Goal: Transaction & Acquisition: Purchase product/service

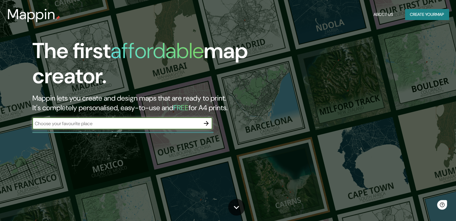
click at [192, 123] on input "text" at bounding box center [116, 123] width 168 height 7
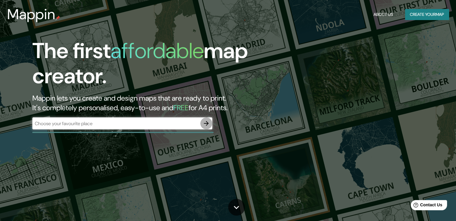
click at [208, 122] on icon "button" at bounding box center [206, 123] width 7 height 7
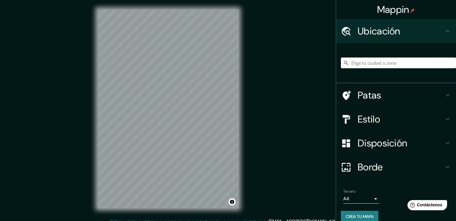
click at [372, 62] on input "Elige tu ciudad o zona" at bounding box center [398, 63] width 115 height 11
type input "Piura, [GEOGRAPHIC_DATA], [GEOGRAPHIC_DATA]"
click at [438, 92] on h4 "Patas" at bounding box center [401, 95] width 86 height 12
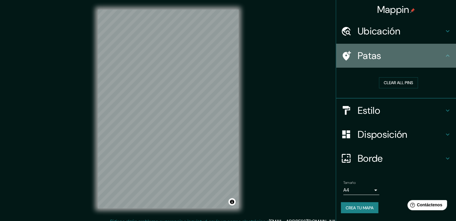
click at [449, 59] on div "Patas" at bounding box center [396, 56] width 120 height 24
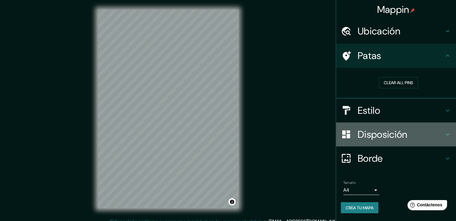
click at [448, 135] on icon at bounding box center [447, 134] width 7 height 7
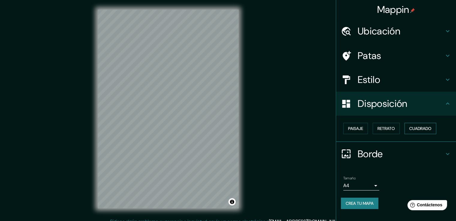
click at [422, 129] on font "Cuadrado" at bounding box center [421, 128] width 22 height 5
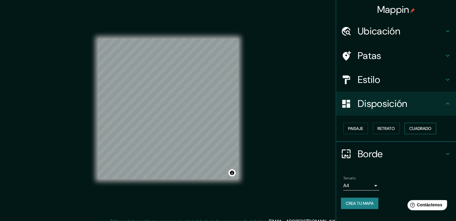
click at [422, 129] on font "Cuadrado" at bounding box center [421, 128] width 22 height 5
click at [355, 126] on font "Paisaje" at bounding box center [355, 128] width 15 height 5
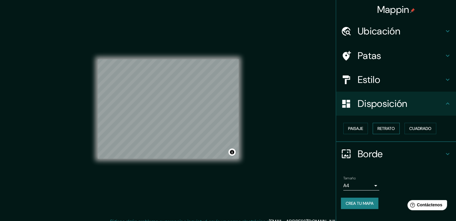
click at [383, 128] on font "Retrato" at bounding box center [386, 128] width 17 height 5
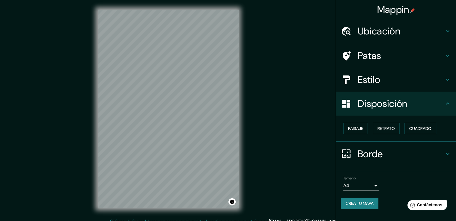
click at [438, 84] on h4 "Estilo" at bounding box center [401, 80] width 86 height 12
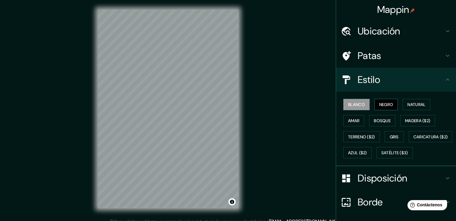
click at [386, 103] on font "Negro" at bounding box center [387, 104] width 14 height 5
click at [355, 104] on font "Blanco" at bounding box center [356, 104] width 17 height 5
click at [408, 105] on font "Natural" at bounding box center [417, 104] width 18 height 5
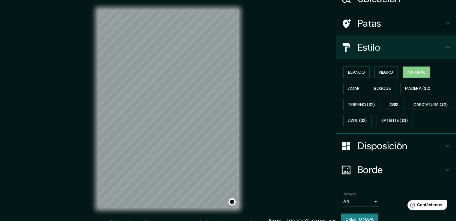
scroll to position [58, 0]
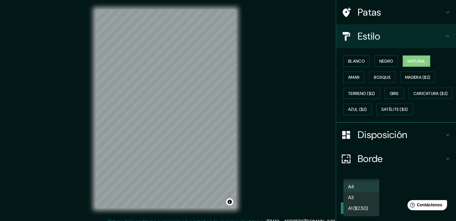
click at [371, 190] on body "Mappin Ubicación Piura, [GEOGRAPHIC_DATA], [GEOGRAPHIC_DATA] Piura [GEOGRAPHIC_…" at bounding box center [228, 110] width 456 height 221
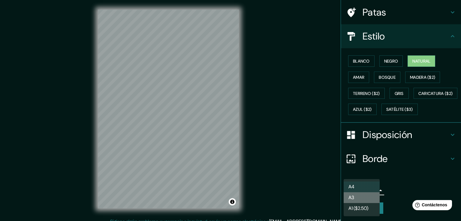
click at [366, 196] on li "A3" at bounding box center [362, 198] width 36 height 11
type input "a4"
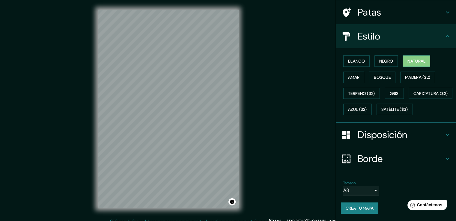
scroll to position [7, 0]
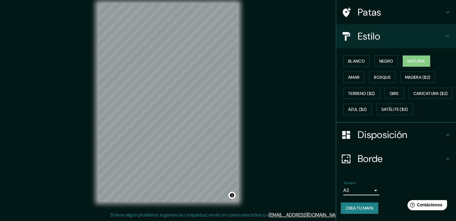
click at [362, 206] on font "Crea tu mapa" at bounding box center [360, 208] width 28 height 5
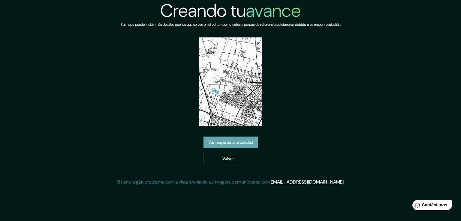
click at [245, 144] on font "Ver mapa de alta calidad" at bounding box center [230, 142] width 45 height 5
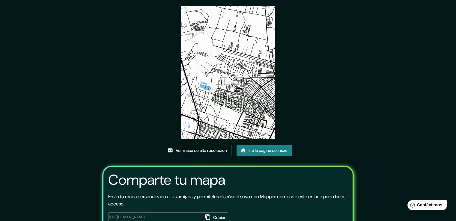
scroll to position [60, 0]
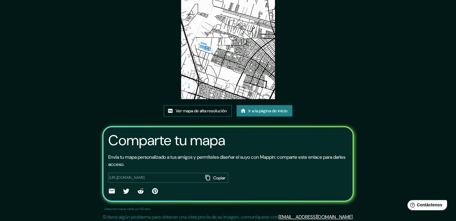
click at [212, 110] on font "Ver mapa de alta resolución" at bounding box center [201, 110] width 51 height 5
